Goal: Information Seeking & Learning: Learn about a topic

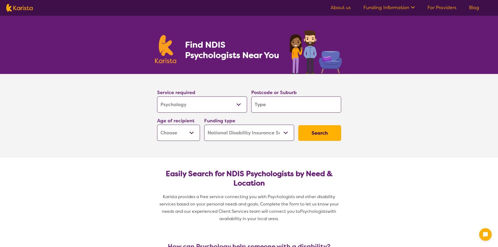
select select "Psychology"
select select "NDIS"
select select "Psychology"
select select "NDIS"
drag, startPoint x: 0, startPoint y: 0, endPoint x: 209, endPoint y: 101, distance: 232.4
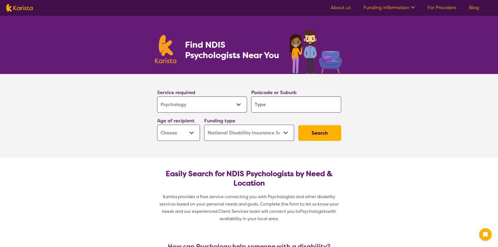
click at [209, 101] on select "Allied Health Assistant Assessment ([MEDICAL_DATA] or [MEDICAL_DATA]) Behaviour…" at bounding box center [202, 104] width 90 height 16
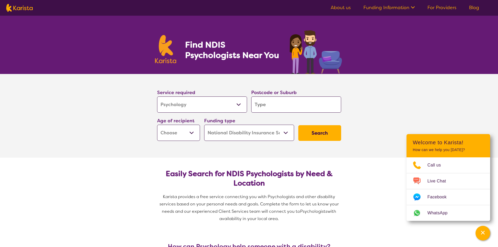
click at [178, 128] on select "Early Childhood - 0 to 9 Child - 10 to 11 Adolescent - 12 to 17 Adult - 18 to 6…" at bounding box center [178, 133] width 43 height 16
click at [189, 137] on select "Early Childhood - 0 to 9 Child - 10 to 11 Adolescent - 12 to 17 Adult - 18 to 6…" at bounding box center [178, 133] width 43 height 16
select select "AD"
click at [157, 125] on select "Early Childhood - 0 to 9 Child - 10 to 11 Adolescent - 12 to 17 Adult - 18 to 6…" at bounding box center [178, 133] width 43 height 16
select select "AD"
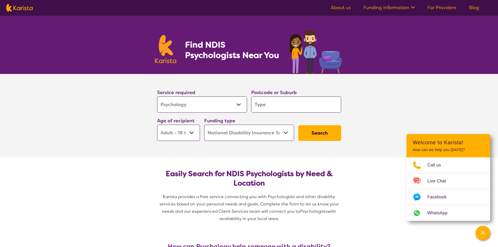
click at [277, 105] on input "search" at bounding box center [296, 104] width 90 height 16
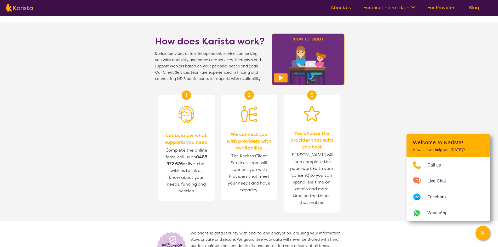
scroll to position [522, 0]
